Goal: Find specific page/section: Find specific page/section

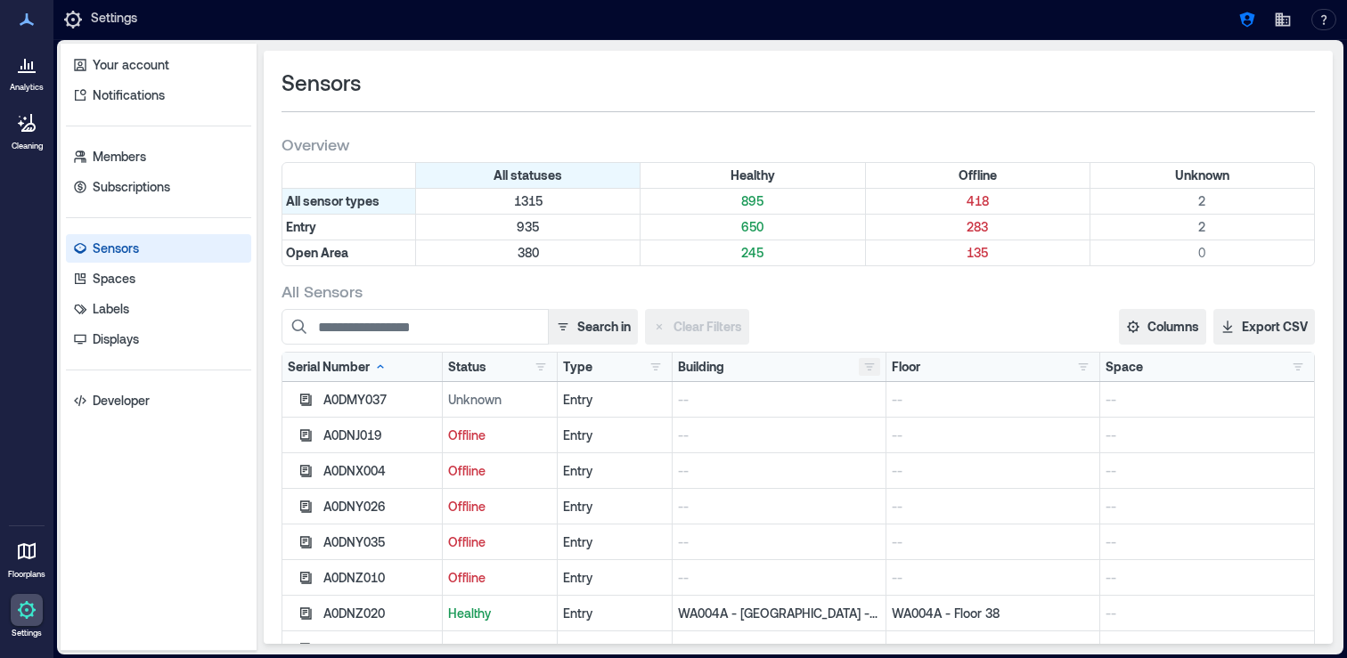
click at [865, 371] on button "button" at bounding box center [869, 367] width 21 height 18
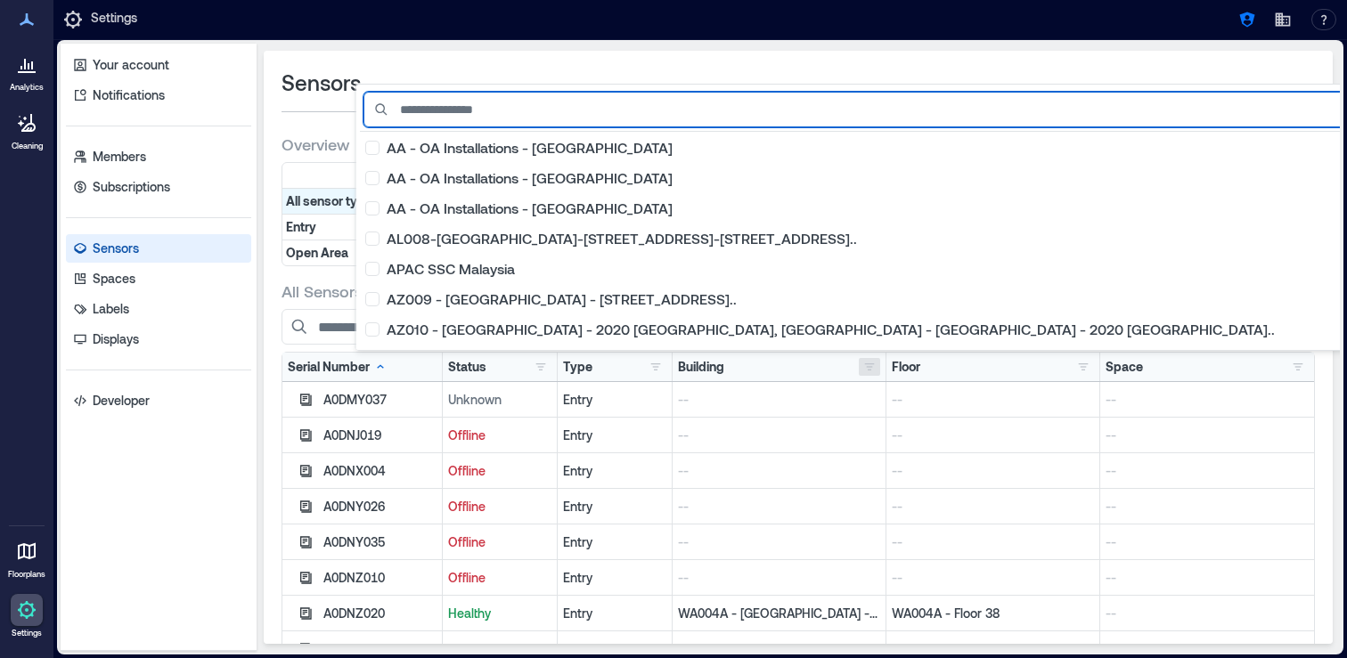
click at [663, 107] on input at bounding box center [962, 110] width 1199 height 36
type input "*"
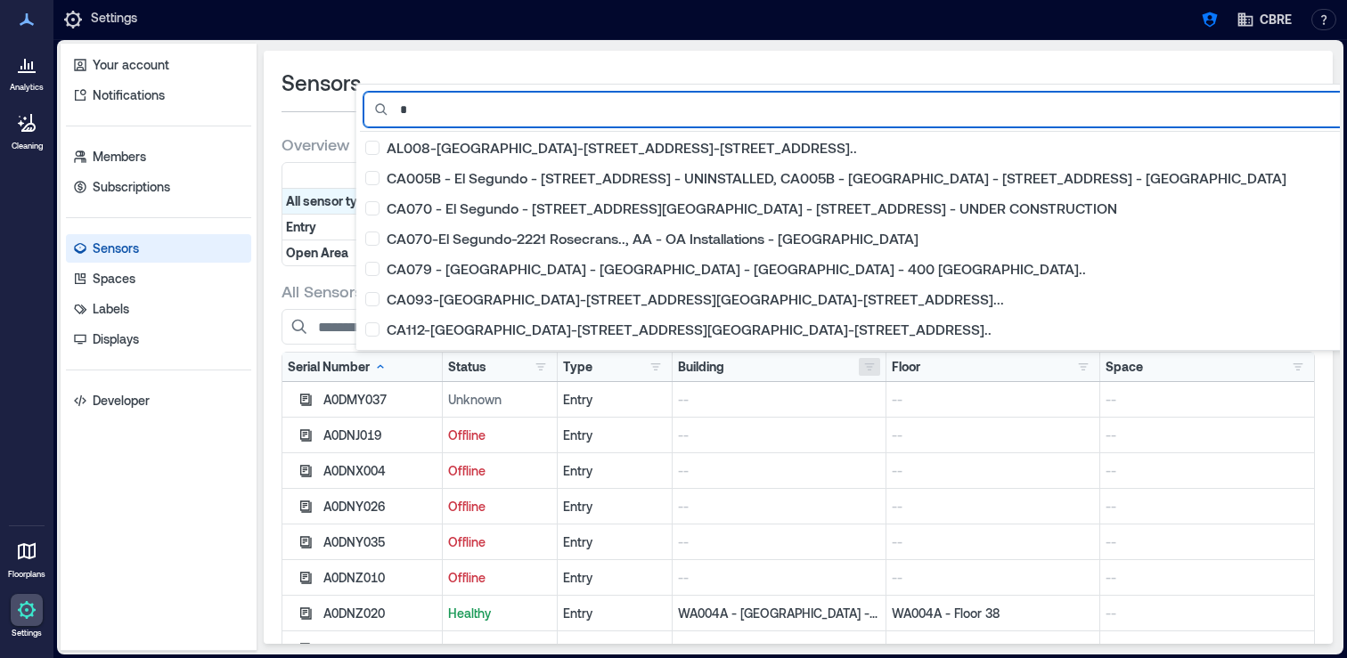
click at [607, 103] on input "*" at bounding box center [864, 110] width 1002 height 36
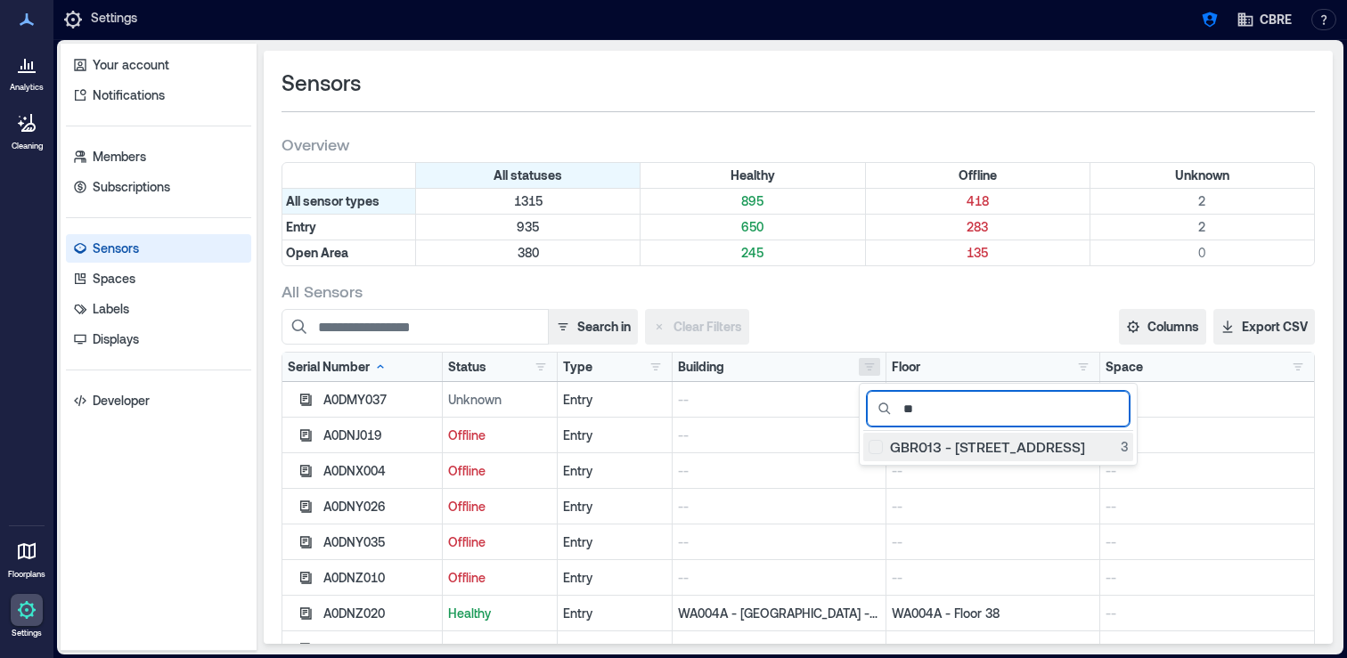
type input "**"
click at [877, 453] on div "GBR013 - [STREET_ADDRESS]" at bounding box center [998, 447] width 259 height 18
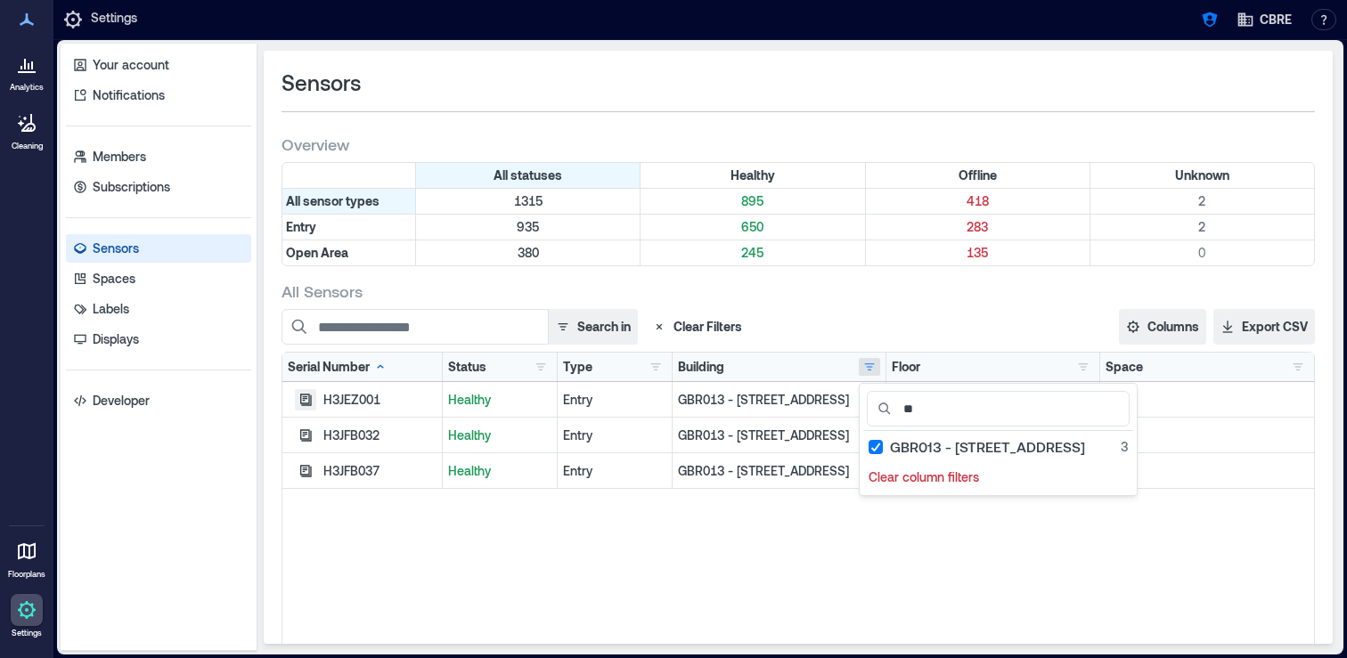
click at [297, 396] on button "button" at bounding box center [305, 399] width 21 height 21
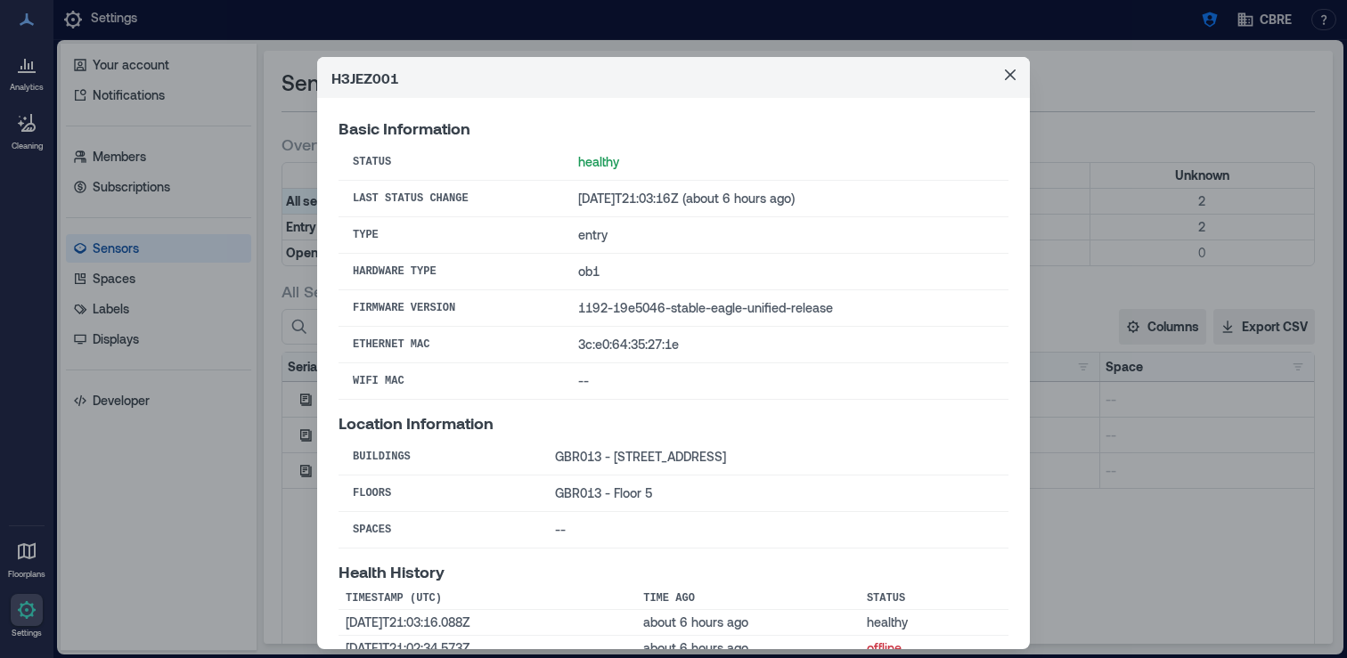
click at [305, 429] on div "H3JEZ001 Basic Information Status healthy Last Status Change [DATE]T21:03:16Z (…" at bounding box center [673, 329] width 1347 height 658
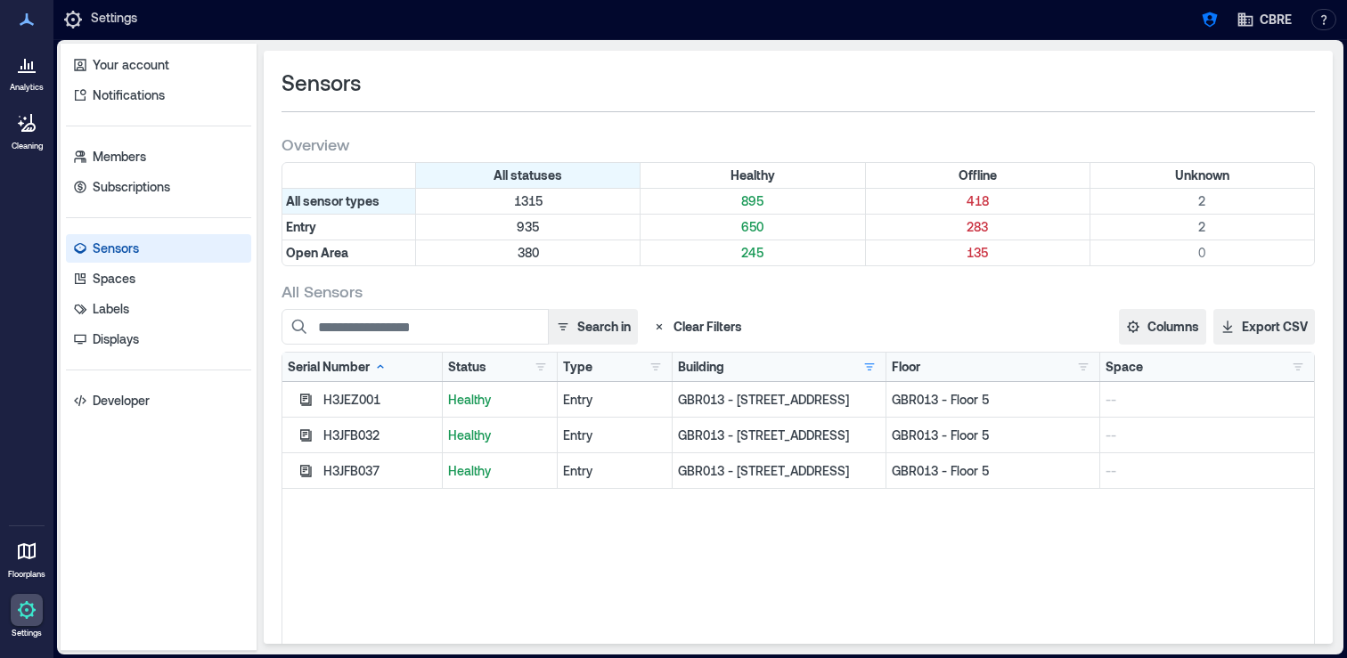
click at [305, 429] on icon "button" at bounding box center [306, 435] width 12 height 12
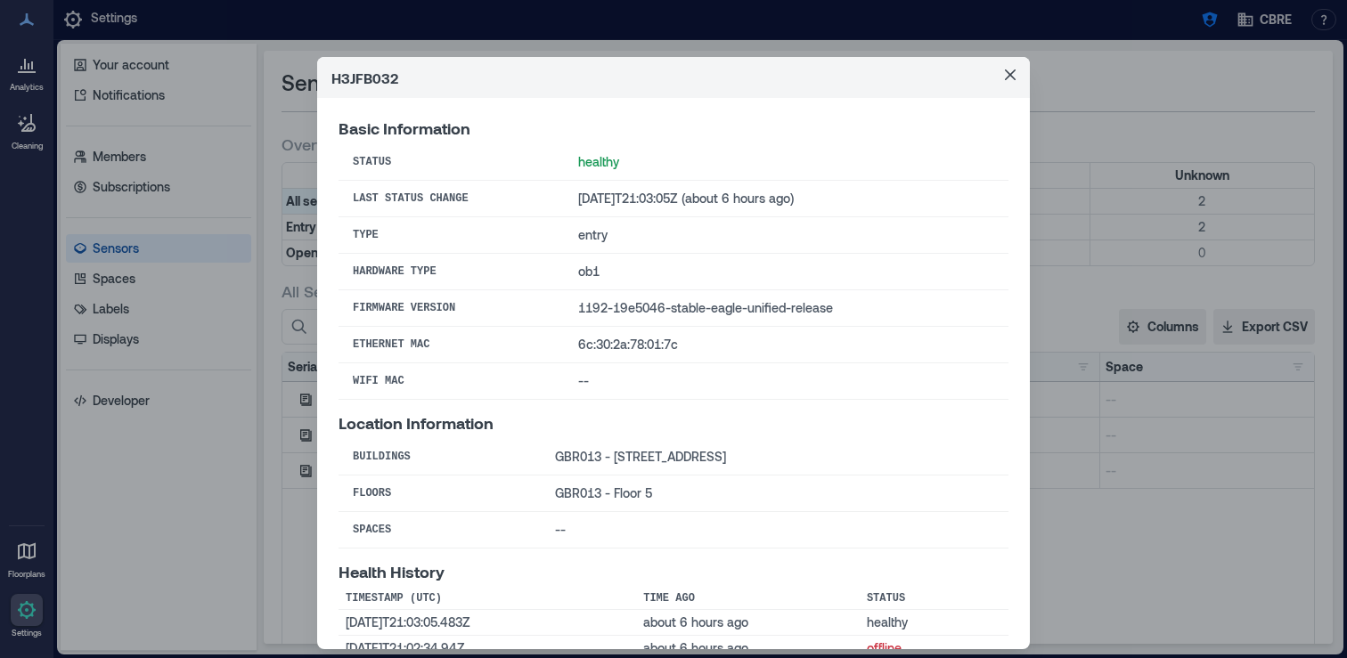
click at [293, 466] on div "H3JFB032 Basic Information Status healthy Last Status Change [DATE]T21:03:05Z (…" at bounding box center [673, 329] width 1347 height 658
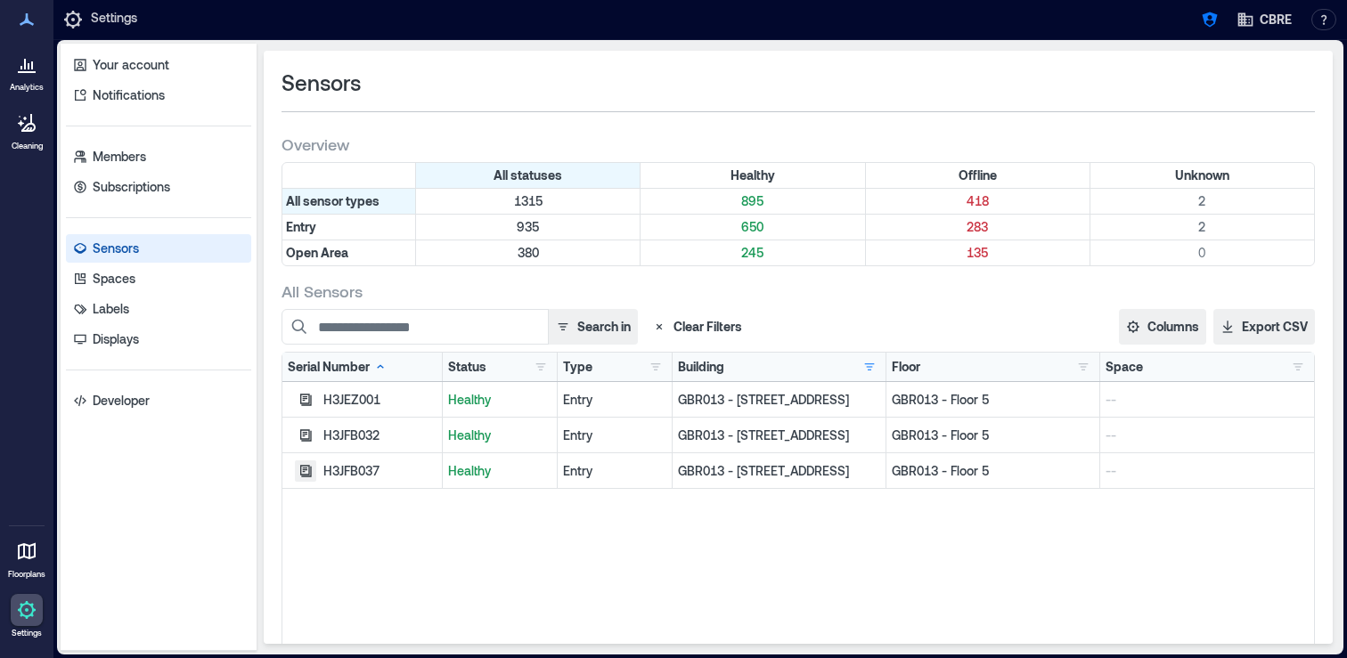
click at [312, 475] on icon "button" at bounding box center [305, 471] width 14 height 14
